Goal: Task Accomplishment & Management: Use online tool/utility

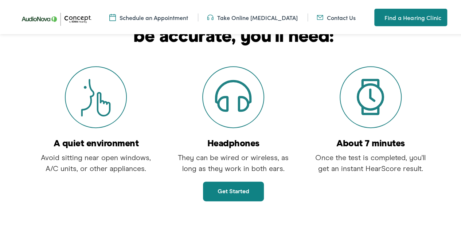
scroll to position [145, 0]
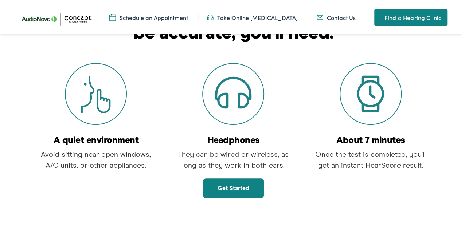
click at [224, 186] on link "Get started" at bounding box center [233, 187] width 61 height 20
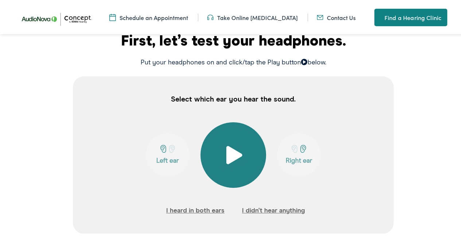
click at [222, 134] on button at bounding box center [233, 154] width 66 height 66
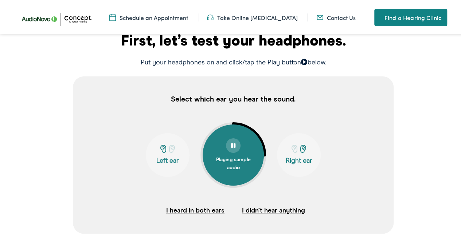
click at [169, 152] on div at bounding box center [167, 147] width 39 height 9
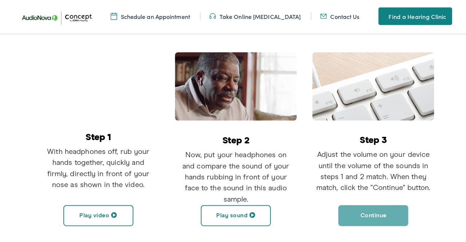
scroll to position [181, 0]
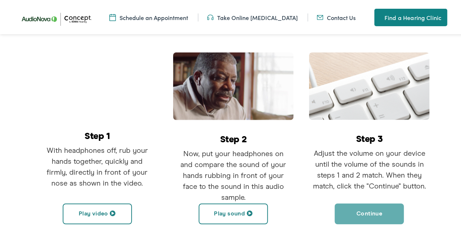
click at [249, 207] on button "Play sound" at bounding box center [232, 212] width 69 height 21
click at [343, 204] on button "Continue" at bounding box center [368, 212] width 69 height 21
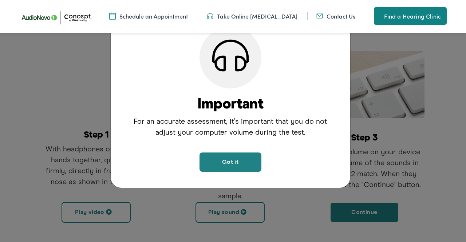
click at [265, 199] on div "Important For an accurate assessment, it’s important that you do not adjust you…" at bounding box center [233, 121] width 466 height 242
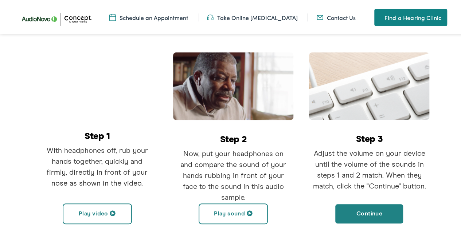
click at [248, 209] on span at bounding box center [249, 212] width 6 height 6
click at [249, 209] on span at bounding box center [252, 212] width 6 height 6
click at [244, 204] on button "Play sound" at bounding box center [232, 212] width 69 height 21
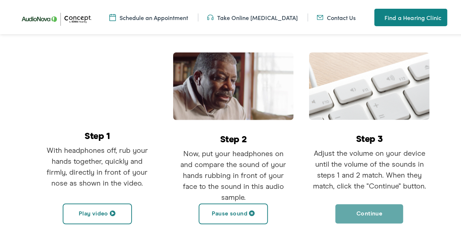
click at [364, 213] on button "Continue" at bounding box center [368, 212] width 69 height 21
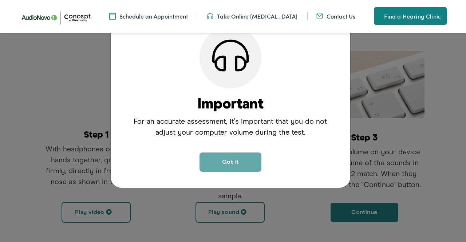
click at [238, 163] on button "Got it" at bounding box center [231, 162] width 62 height 19
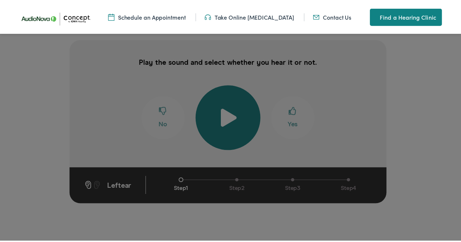
scroll to position [160, 0]
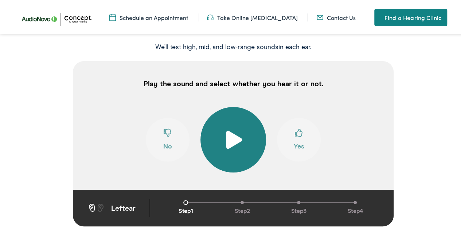
click at [225, 145] on span at bounding box center [233, 138] width 18 height 18
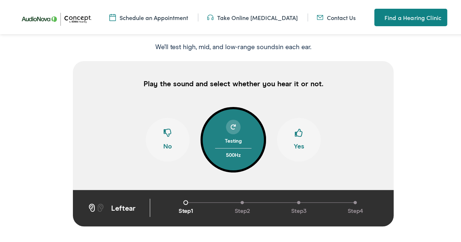
click at [295, 128] on span at bounding box center [299, 134] width 8 height 14
click at [300, 130] on button "Yes" at bounding box center [299, 139] width 44 height 44
click at [295, 134] on span at bounding box center [299, 134] width 8 height 14
click at [220, 137] on div "Testing" at bounding box center [233, 140] width 36 height 14
click at [301, 132] on button "Yes" at bounding box center [299, 139] width 44 height 44
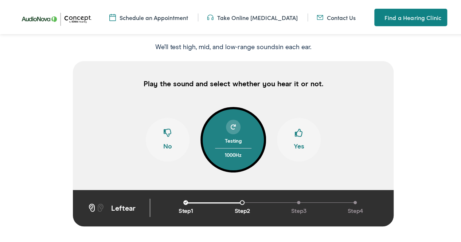
click at [297, 134] on span at bounding box center [299, 134] width 8 height 14
click at [295, 134] on span at bounding box center [299, 134] width 8 height 14
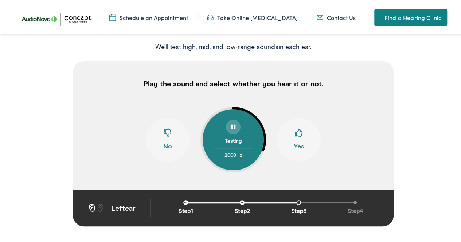
click at [295, 134] on span at bounding box center [299, 134] width 8 height 14
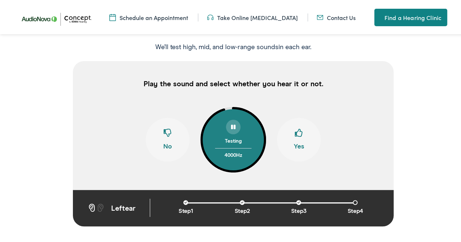
click at [295, 134] on span at bounding box center [299, 134] width 8 height 14
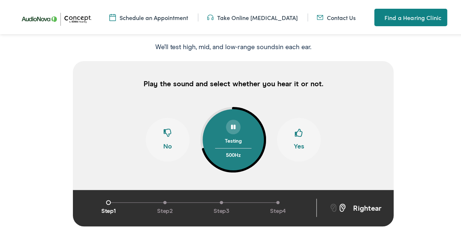
click at [238, 149] on div "500 Hz" at bounding box center [233, 152] width 36 height 11
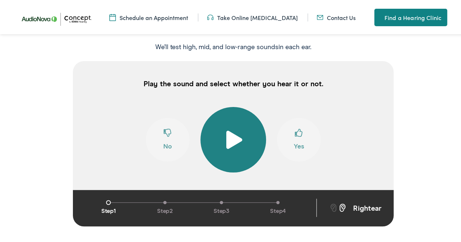
click at [238, 149] on button at bounding box center [233, 139] width 66 height 66
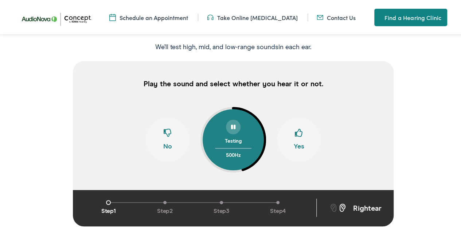
click at [288, 131] on button "Yes" at bounding box center [299, 139] width 44 height 44
click at [295, 139] on span at bounding box center [299, 134] width 8 height 14
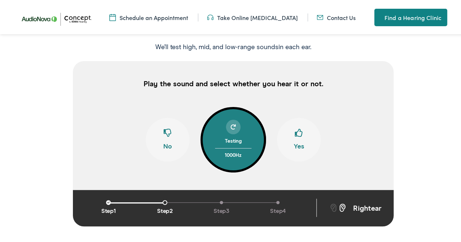
click at [295, 139] on span at bounding box center [299, 134] width 8 height 14
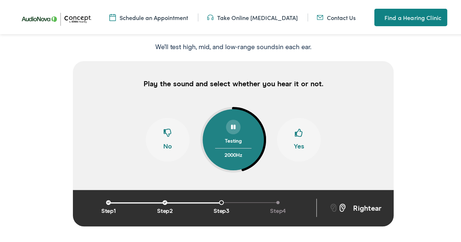
click at [295, 139] on span at bounding box center [299, 134] width 8 height 14
click at [288, 139] on button "Yes" at bounding box center [299, 139] width 44 height 44
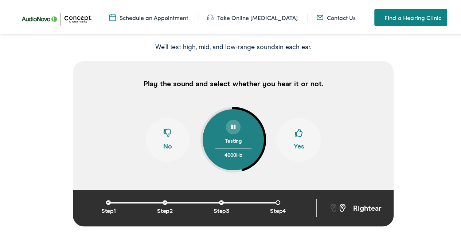
click at [288, 139] on button "Yes" at bounding box center [299, 139] width 44 height 44
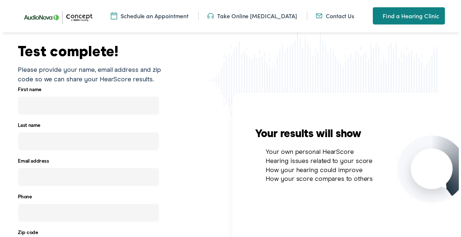
scroll to position [141, 25]
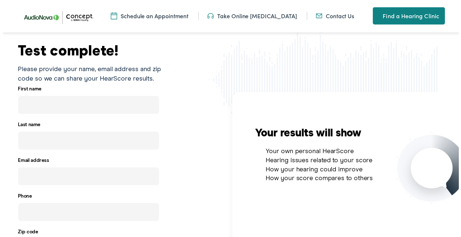
click at [25, 106] on input "text" at bounding box center [87, 106] width 142 height 18
type input "[PERSON_NAME]"
click at [21, 143] on input "text" at bounding box center [87, 142] width 142 height 18
type input "Ball"
click at [24, 178] on input "email" at bounding box center [87, 178] width 142 height 18
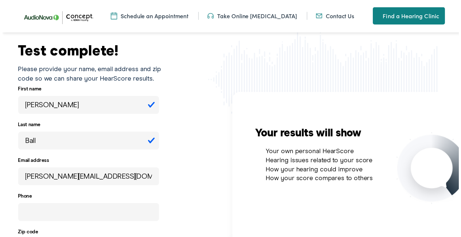
type input "[PERSON_NAME][EMAIL_ADDRESS][DOMAIN_NAME]"
click at [23, 212] on input "tel" at bounding box center [87, 214] width 142 height 18
type input "[PHONE_NUMBER]"
type input "84403"
type input "[PHONE_NUMBER]"
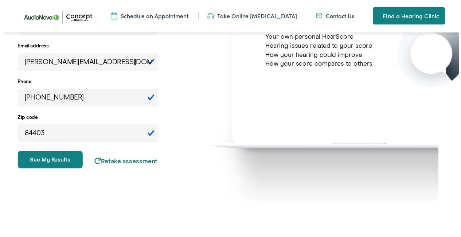
scroll to position [259, 26]
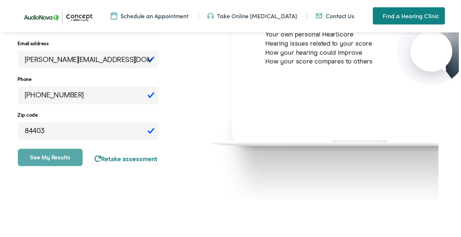
click at [41, 161] on button "See my results" at bounding box center [48, 158] width 66 height 17
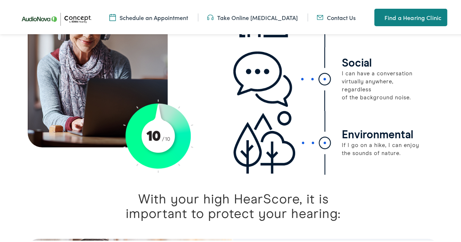
scroll to position [690, 0]
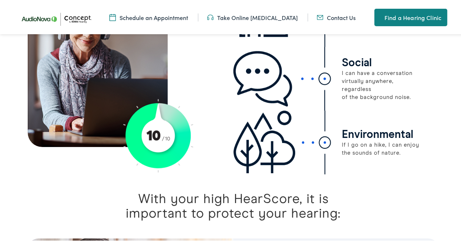
click at [282, 156] on img at bounding box center [282, 141] width 98 height 64
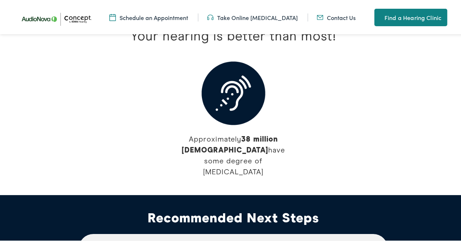
scroll to position [1234, 0]
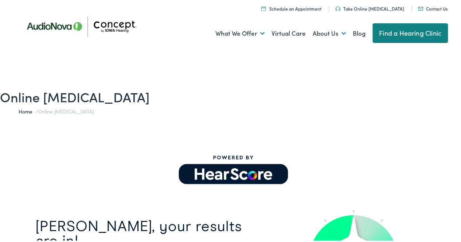
scroll to position [0, 0]
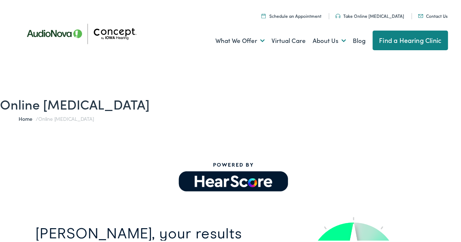
click at [425, 172] on div at bounding box center [233, 177] width 412 height 33
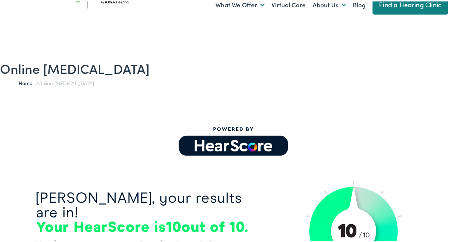
scroll to position [38, 0]
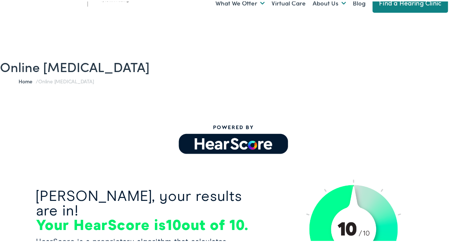
click at [415, 154] on div at bounding box center [233, 139] width 412 height 33
